Goal: Task Accomplishment & Management: Complete application form

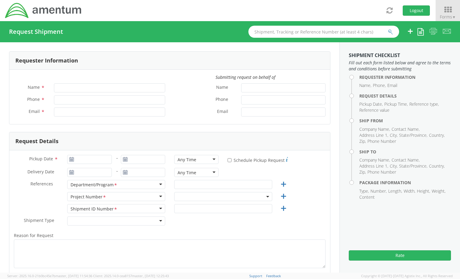
type input "[PERSON_NAME]"
type input "[PHONE_NUMBER]"
type input "[PERSON_NAME][EMAIL_ADDRESS][PERSON_NAME][DOMAIN_NAME]"
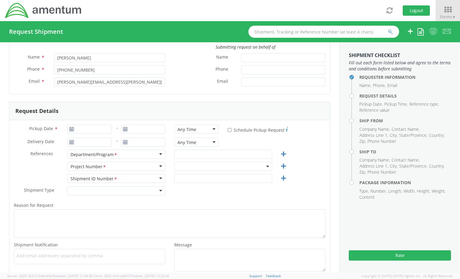
scroll to position [60, 0]
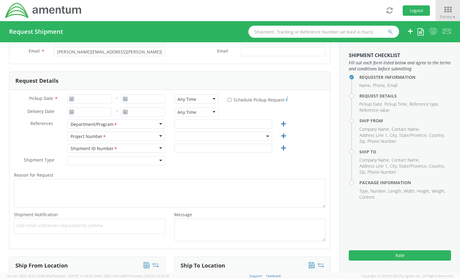
click at [71, 99] on icon at bounding box center [71, 99] width 5 height 5
click at [69, 100] on icon at bounding box center [71, 99] width 5 height 5
click at [70, 99] on icon at bounding box center [71, 99] width 5 height 5
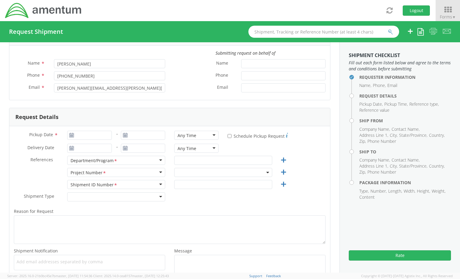
scroll to position [0, 0]
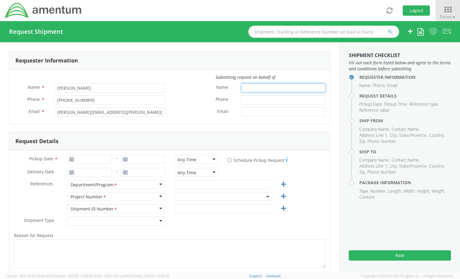
click at [267, 89] on input "Name *" at bounding box center [283, 87] width 84 height 9
type input "[DATE]"
click at [74, 156] on input "[DATE]" at bounding box center [89, 159] width 44 height 9
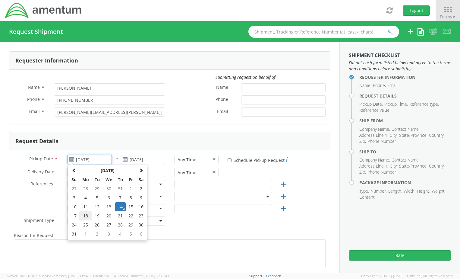
click at [84, 215] on td "18" at bounding box center [85, 215] width 13 height 9
type input "[DATE]"
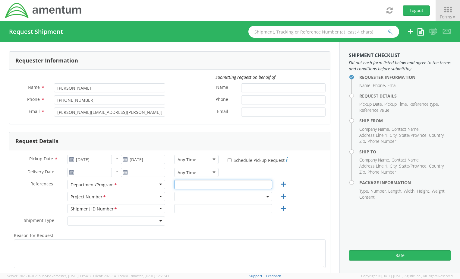
click at [203, 185] on input "text" at bounding box center [223, 184] width 98 height 9
type input "IT"
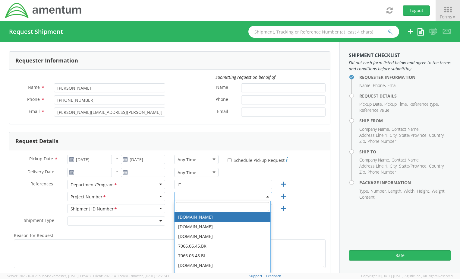
click at [196, 207] on input "search" at bounding box center [223, 206] width 94 height 9
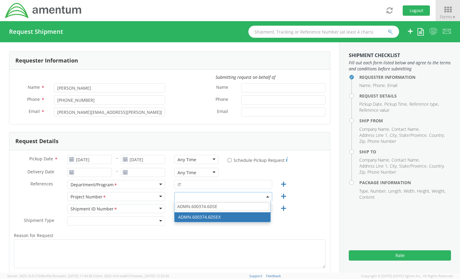
type input "ADMN.600374.6DSE"
select select "ADMN.600374.6DSEX"
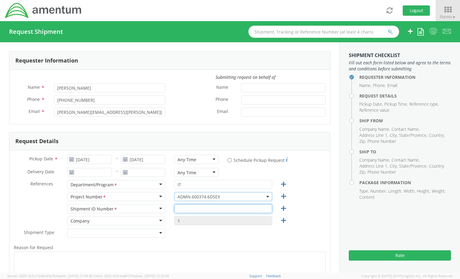
click at [184, 209] on input "text" at bounding box center [223, 208] width 98 height 9
type input "RITM0226428"
click at [140, 236] on div at bounding box center [116, 232] width 98 height 9
click at [204, 237] on div "Shipment Type * Regular Regular Batch Regular" at bounding box center [169, 234] width 321 height 12
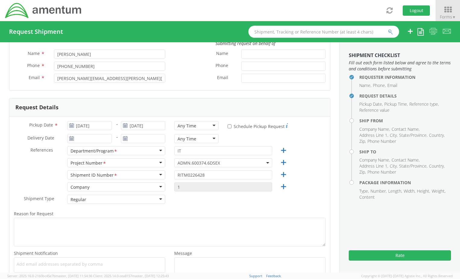
scroll to position [151, 0]
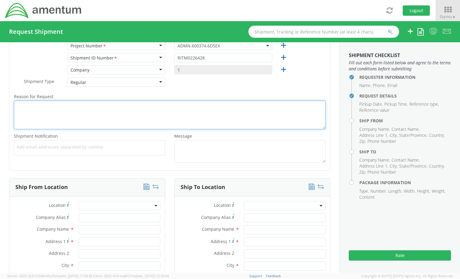
click at [58, 118] on textarea "Reason for Request *" at bounding box center [170, 114] width 312 height 29
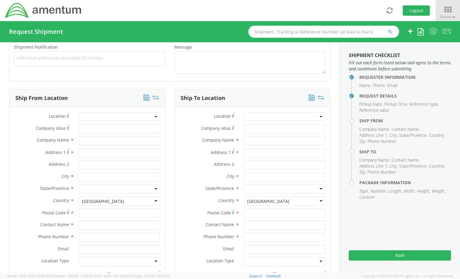
scroll to position [241, 0]
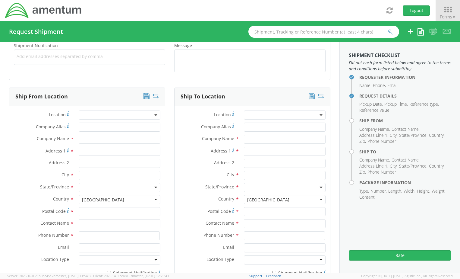
type textarea "New iPhone 16 ordered in error. Employee is returning to IT-Mobile Devices to r…"
click at [97, 139] on input "text" at bounding box center [120, 139] width 82 height 9
type input "Amentum"
type input "[STREET_ADDRESS][US_STATE]"
type input "Hawthorne"
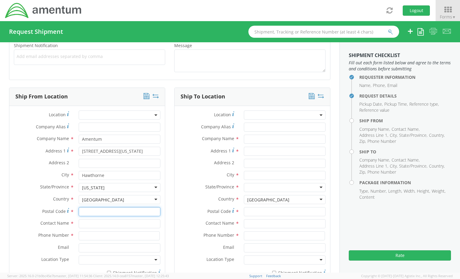
click at [91, 211] on input "Postal Code *" at bounding box center [120, 211] width 82 height 9
type input "89415"
click at [84, 224] on input "Ley" at bounding box center [120, 223] width 82 height 9
type input "[PERSON_NAME]"
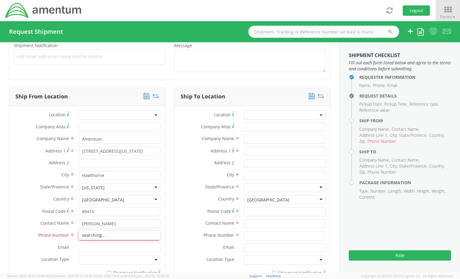
type input "8602358547"
type input "[PERSON_NAME][EMAIL_ADDRESS][PERSON_NAME][DOMAIN_NAME]"
drag, startPoint x: 97, startPoint y: 224, endPoint x: 75, endPoint y: 220, distance: 23.4
click at [75, 220] on div "[PERSON_NAME] [PERSON_NAME]" at bounding box center [119, 223] width 91 height 9
type input "[PERSON_NAME]"
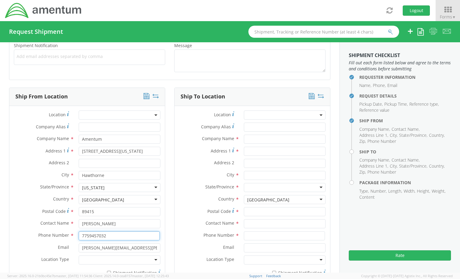
type input "7759457032"
type input "[EMAIL_ADDRESS][PERSON_NAME][DOMAIN_NAME]"
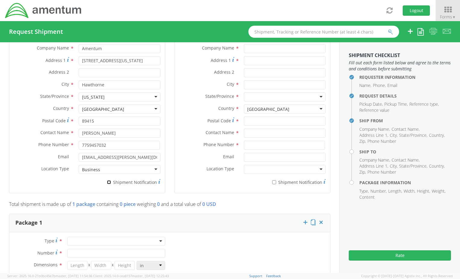
click at [107, 184] on input "* Shipment Notification" at bounding box center [109, 182] width 4 height 4
checkbox input "true"
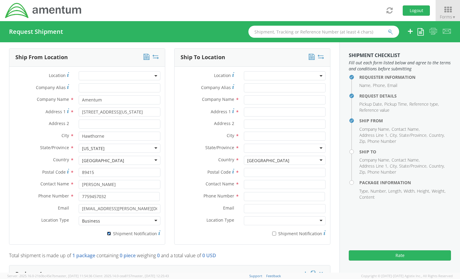
scroll to position [271, 0]
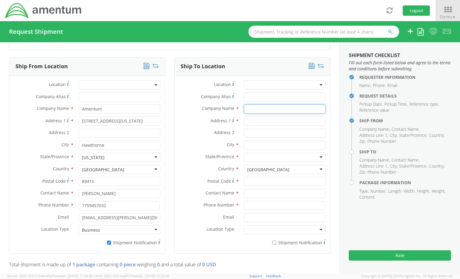
click at [257, 110] on input "text" at bounding box center [285, 108] width 82 height 9
type input "[PERSON_NAME]- Amentum"
type input "[STREET_ADDRESS]"
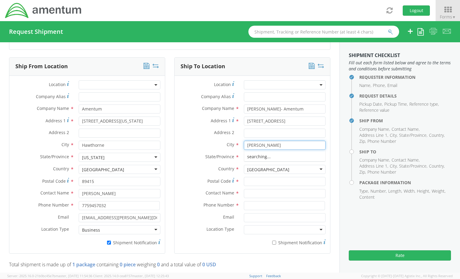
type input "[PERSON_NAME]"
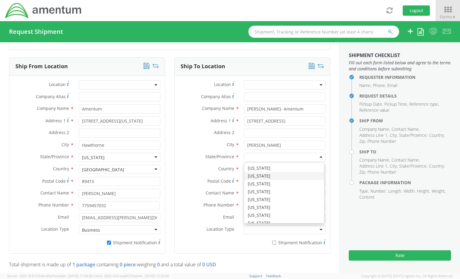
scroll to position [362, 0]
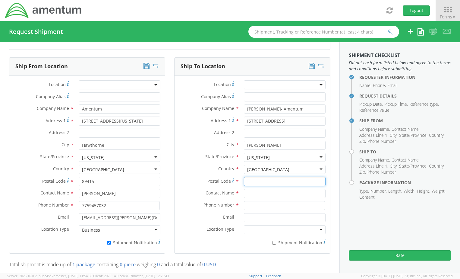
click at [253, 182] on input "Postal Code *" at bounding box center [285, 181] width 82 height 9
type input "76088"
click at [247, 194] on input "text" at bounding box center [285, 193] width 82 height 9
type input "[PERSON_NAME]"
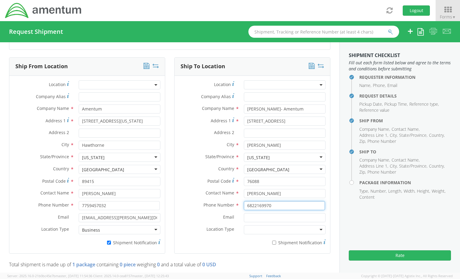
type input "6822169970"
type input "[PERSON_NAME][EMAIL_ADDRESS][PERSON_NAME][DOMAIN_NAME]"
click at [272, 243] on input "* Shipment Notification" at bounding box center [274, 242] width 4 height 4
checkbox input "true"
click at [217, 248] on div "* Shipment Notification" at bounding box center [253, 242] width 156 height 11
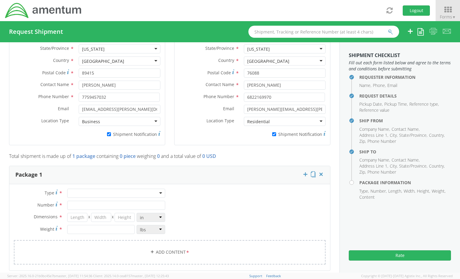
scroll to position [422, 0]
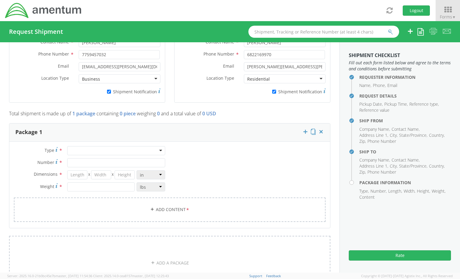
click at [132, 150] on div at bounding box center [116, 150] width 98 height 9
click at [84, 159] on input "Number *" at bounding box center [116, 162] width 98 height 9
type input "1"
type input "8.5"
type input "5.5"
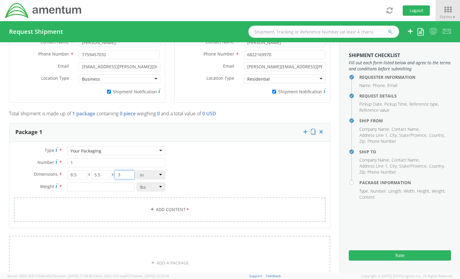
type input "3"
click at [87, 189] on input "number" at bounding box center [100, 186] width 67 height 9
type input "3"
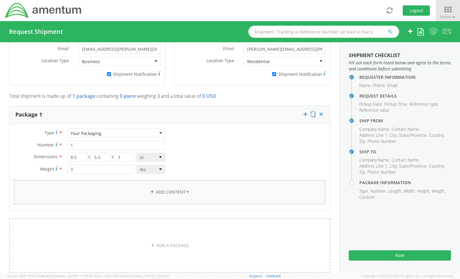
click at [87, 189] on link "Add Content *" at bounding box center [170, 192] width 312 height 24
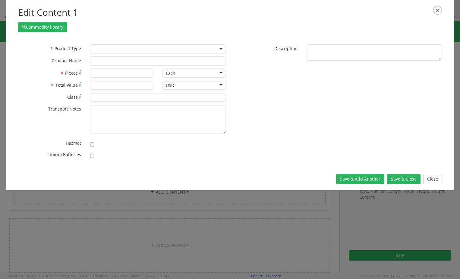
click at [105, 49] on span at bounding box center [157, 48] width 135 height 9
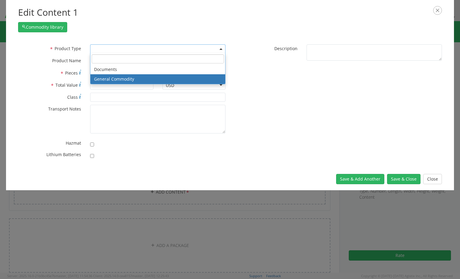
select select "COMMODITY"
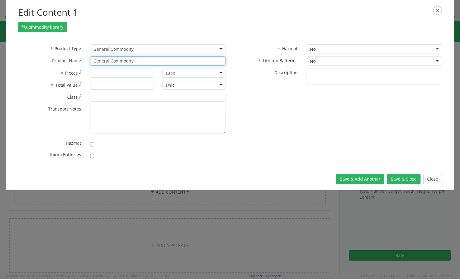
drag, startPoint x: 132, startPoint y: 62, endPoint x: 74, endPoint y: 58, distance: 58.6
click at [74, 59] on div "* Product Name General Commodity" at bounding box center [122, 60] width 217 height 9
type input "iPhone 16"
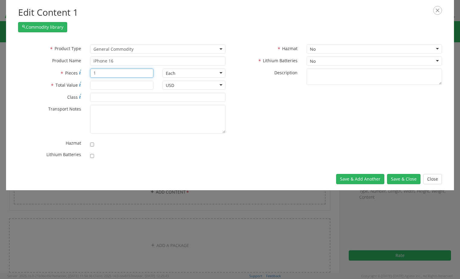
type input "1"
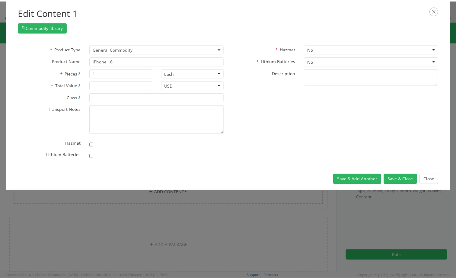
scroll to position [54, 0]
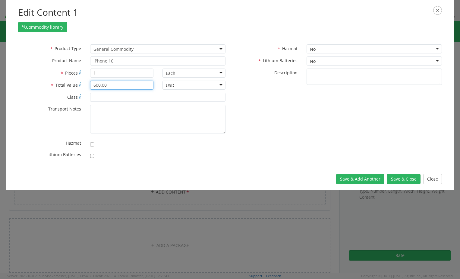
type input "600.00"
click at [93, 157] on input "checkbox" at bounding box center [92, 156] width 4 height 4
checkbox input "true"
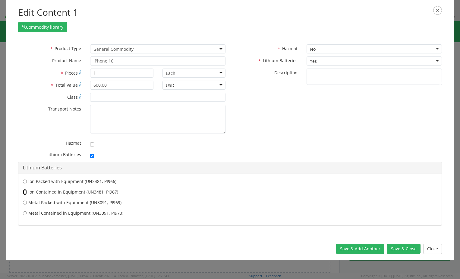
click at [27, 184] on input "Ion Contained in Equipment (UN3481, PI967)" at bounding box center [25, 181] width 4 height 6
radio input "true"
click at [396, 248] on button "Save & Close" at bounding box center [403, 248] width 33 height 10
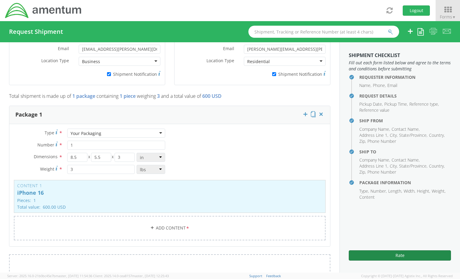
click at [399, 254] on button "Rate" at bounding box center [400, 255] width 102 height 10
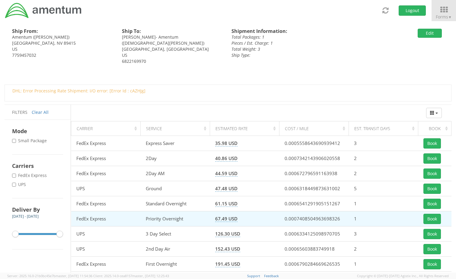
scroll to position [23, 0]
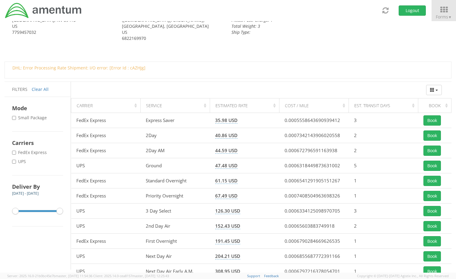
click at [265, 50] on div "Ship From: Amentum ([PERSON_NAME]) [GEOGRAPHIC_DATA] US 7759457032 Ship To: [PE…" at bounding box center [225, 29] width 451 height 63
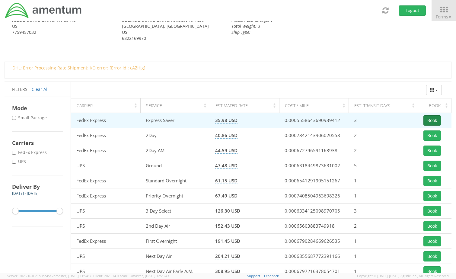
click at [434, 122] on button "Book" at bounding box center [431, 120] width 17 height 10
